Goal: Task Accomplishment & Management: Manage account settings

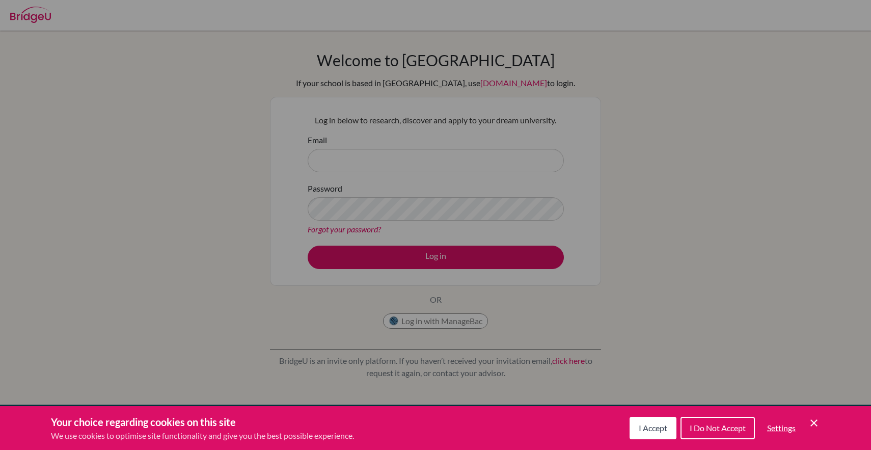
click at [652, 431] on span "I Accept" at bounding box center [652, 428] width 29 height 10
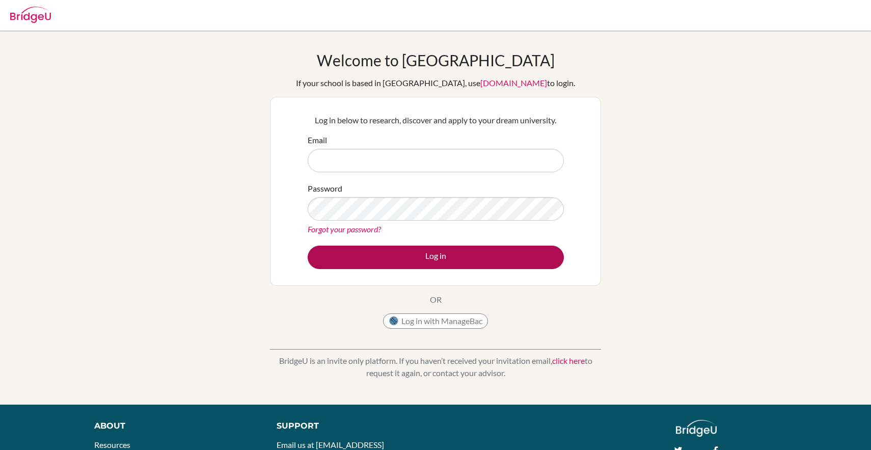
click at [499, 258] on button "Log in" at bounding box center [435, 256] width 256 height 23
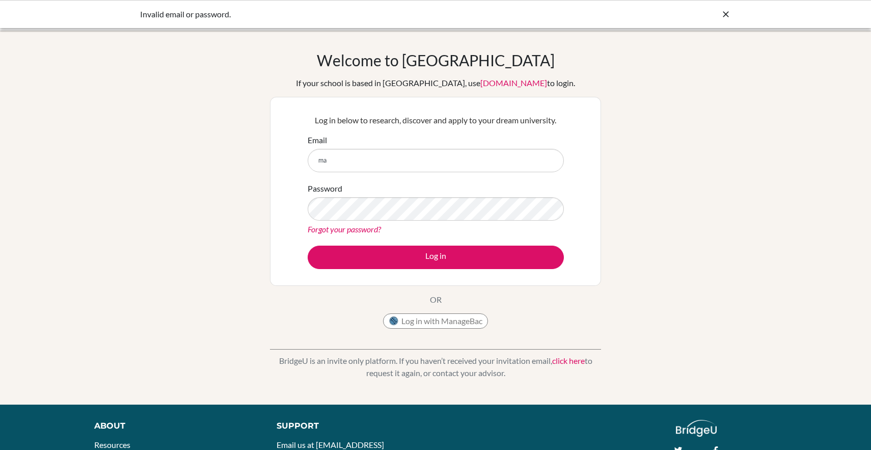
type input "ma"
click at [725, 16] on icon at bounding box center [725, 14] width 10 height 10
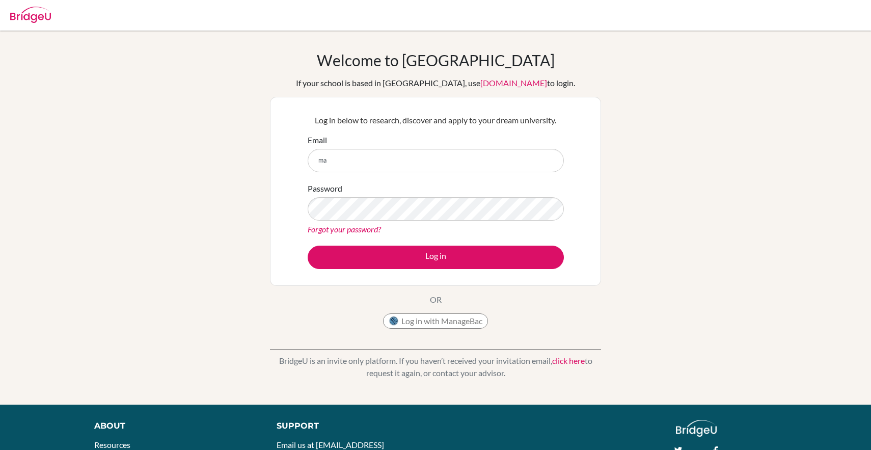
click at [39, 15] on img at bounding box center [30, 15] width 41 height 16
type input "martina.vargas@students.oakleycollege.com"
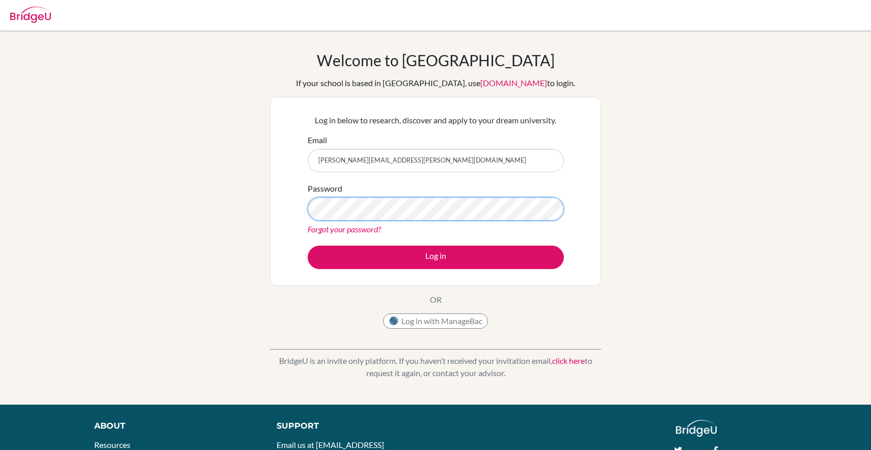
click at [435, 257] on button "Log in" at bounding box center [435, 256] width 256 height 23
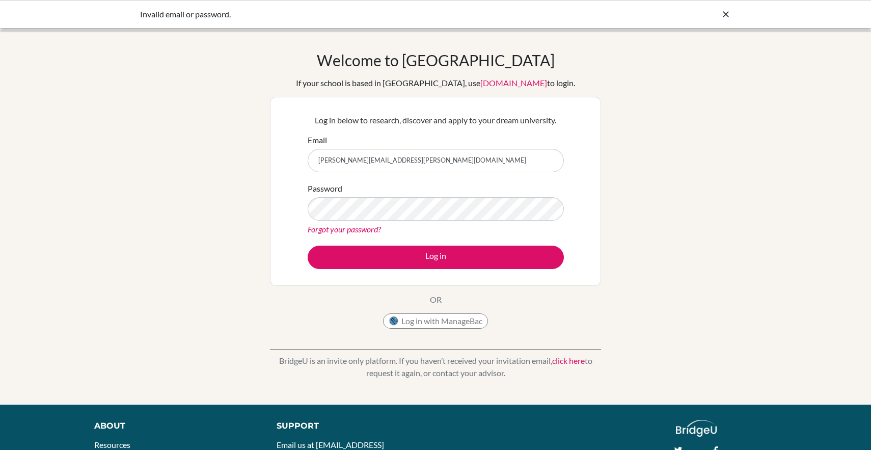
click at [350, 226] on link "Forgot your password?" at bounding box center [343, 229] width 73 height 10
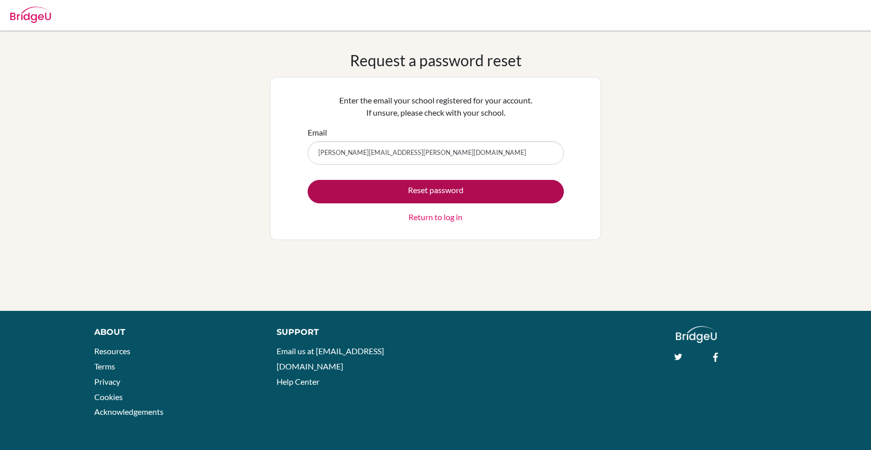
type input "[PERSON_NAME][EMAIL_ADDRESS][PERSON_NAME][DOMAIN_NAME]"
click at [388, 195] on button "Reset password" at bounding box center [435, 191] width 256 height 23
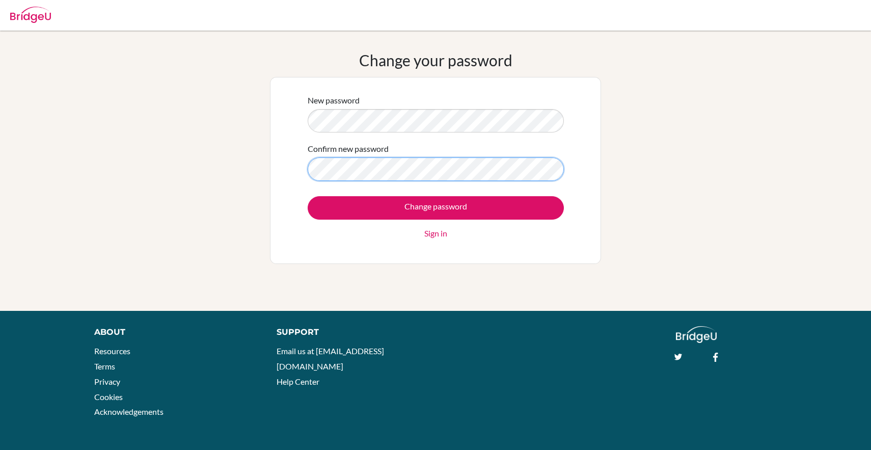
click at [435, 207] on input "Change password" at bounding box center [435, 207] width 256 height 23
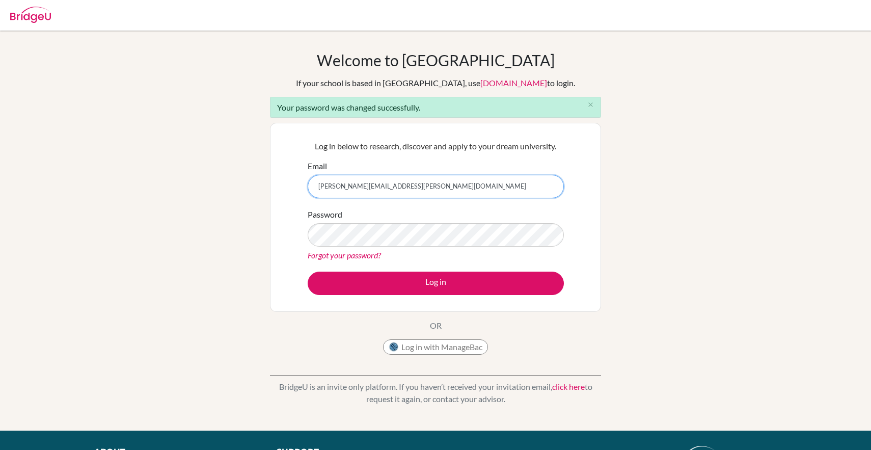
type input "[PERSON_NAME][EMAIL_ADDRESS][PERSON_NAME][DOMAIN_NAME]"
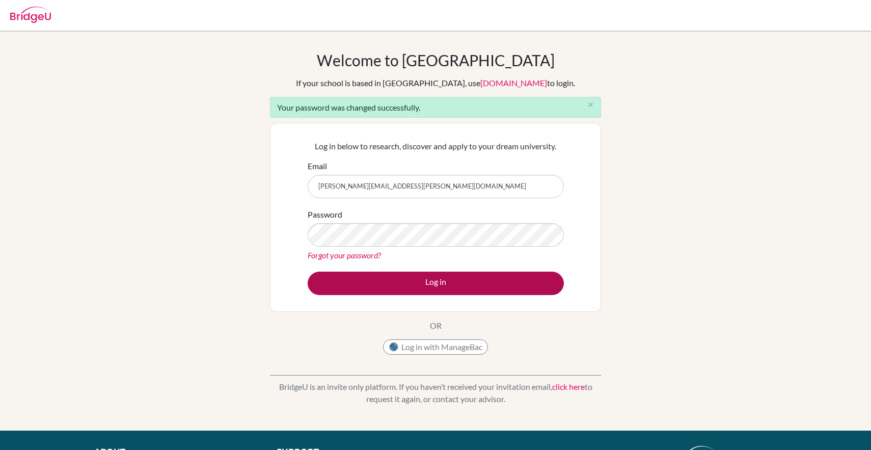
click at [389, 273] on button "Log in" at bounding box center [435, 282] width 256 height 23
